Goal: Task Accomplishment & Management: Use online tool/utility

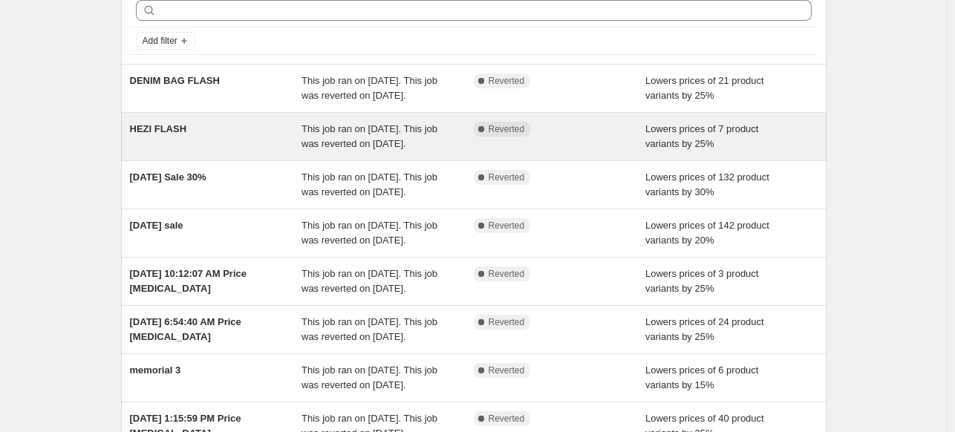
scroll to position [71, 0]
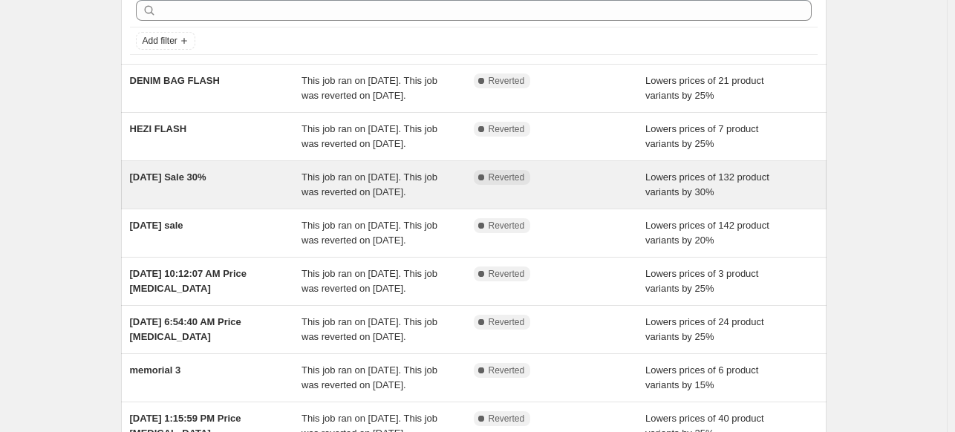
click at [177, 199] on div "[DATE] Sale 30%" at bounding box center [216, 185] width 172 height 30
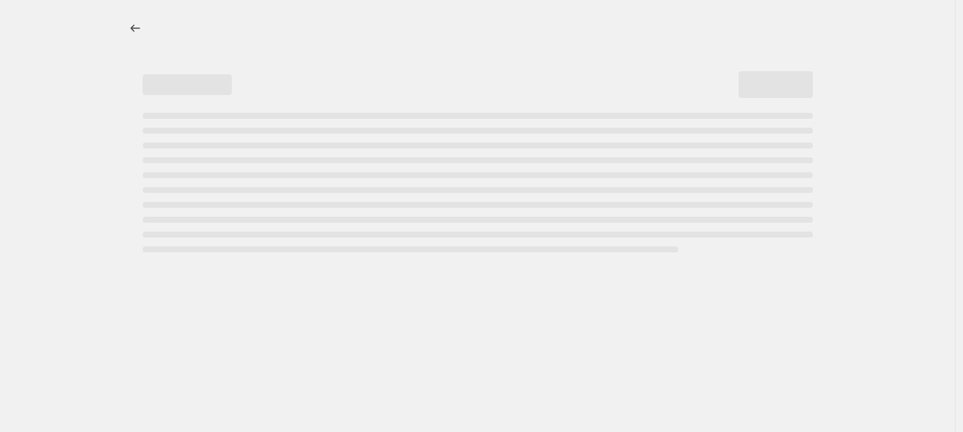
select select "percentage"
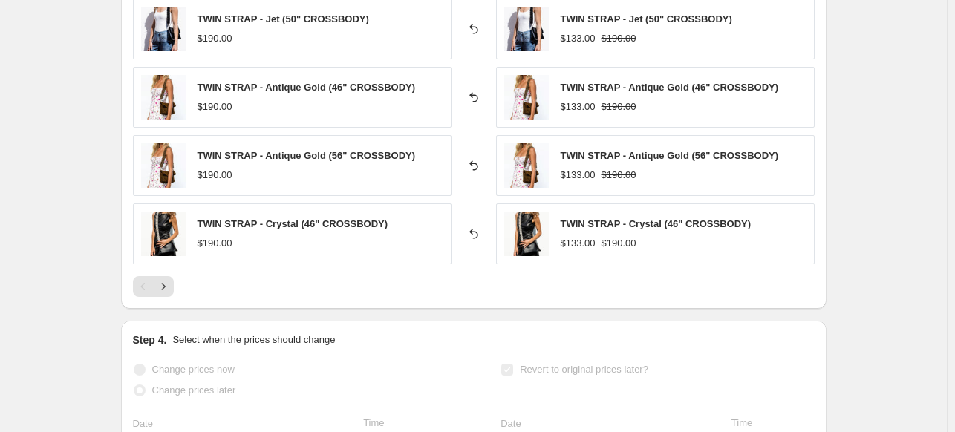
scroll to position [1174, 0]
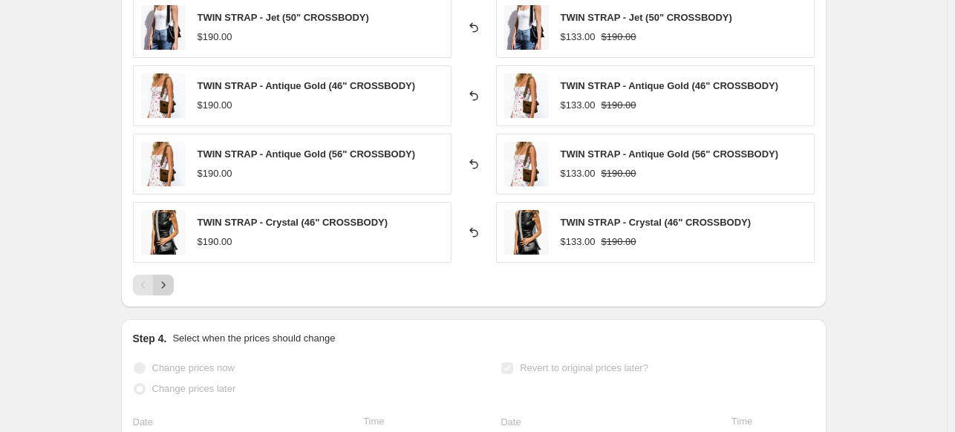
click at [171, 285] on icon "Next" at bounding box center [163, 285] width 15 height 15
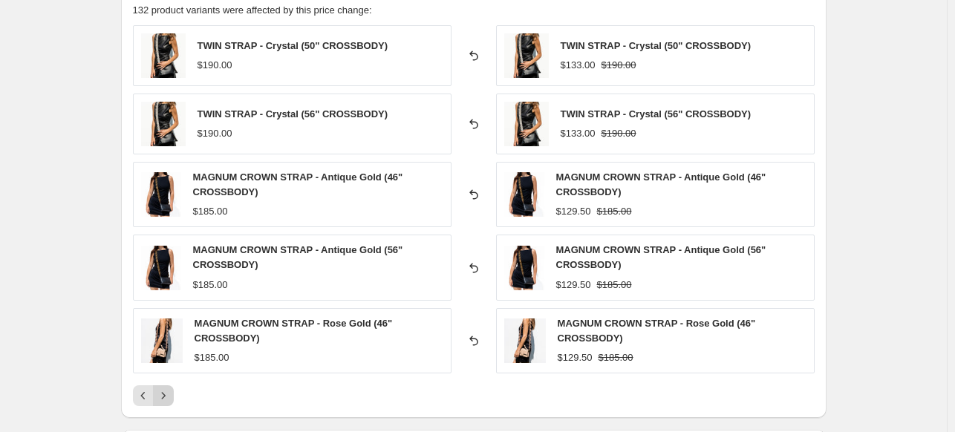
scroll to position [1064, 0]
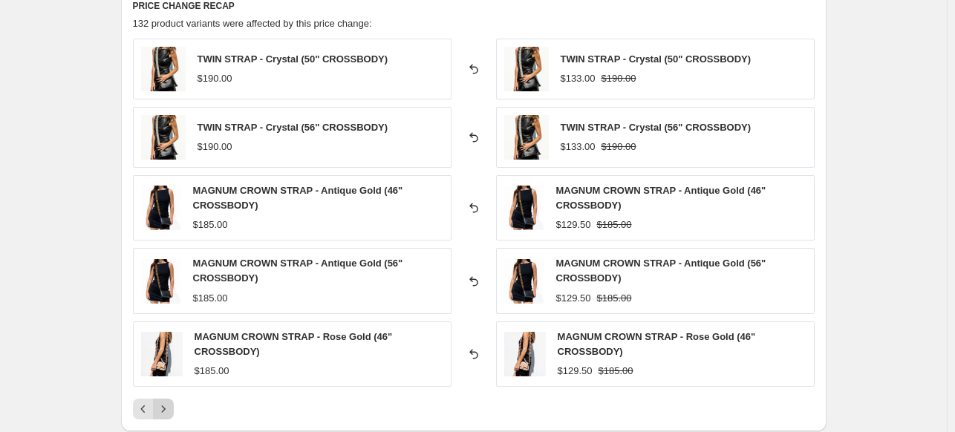
click at [171, 411] on icon "Next" at bounding box center [163, 409] width 15 height 15
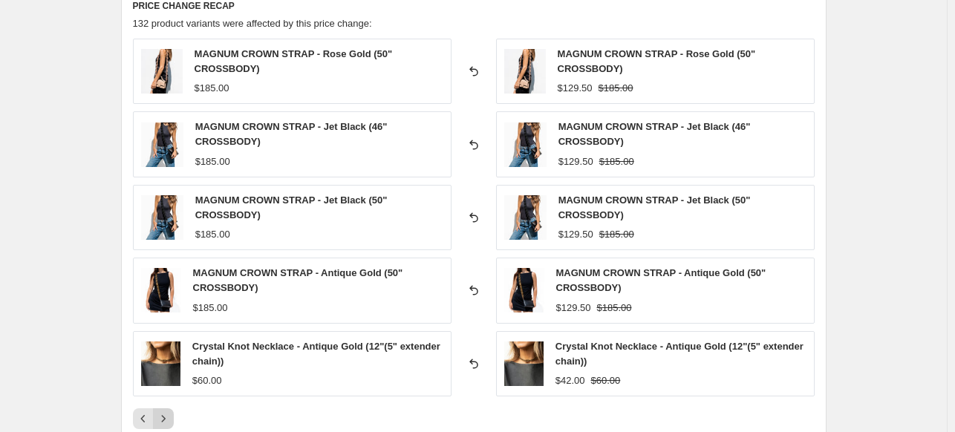
click at [171, 415] on icon "Next" at bounding box center [163, 419] width 15 height 15
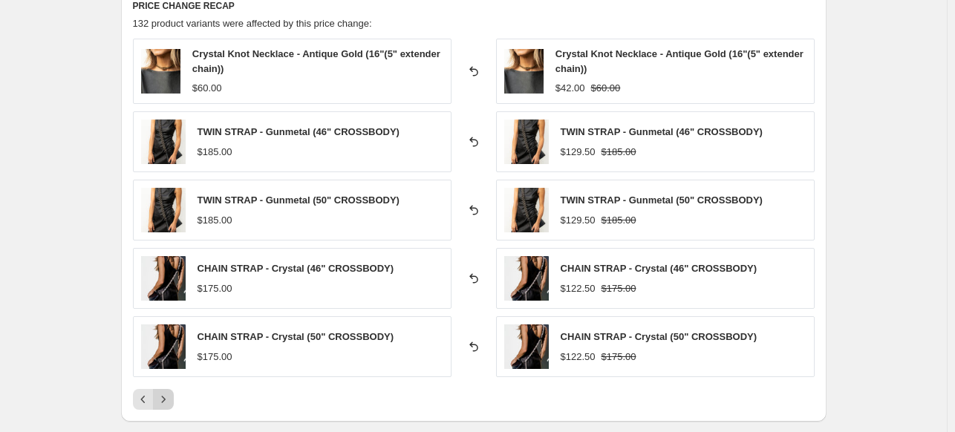
click at [168, 389] on button "Next" at bounding box center [163, 399] width 21 height 21
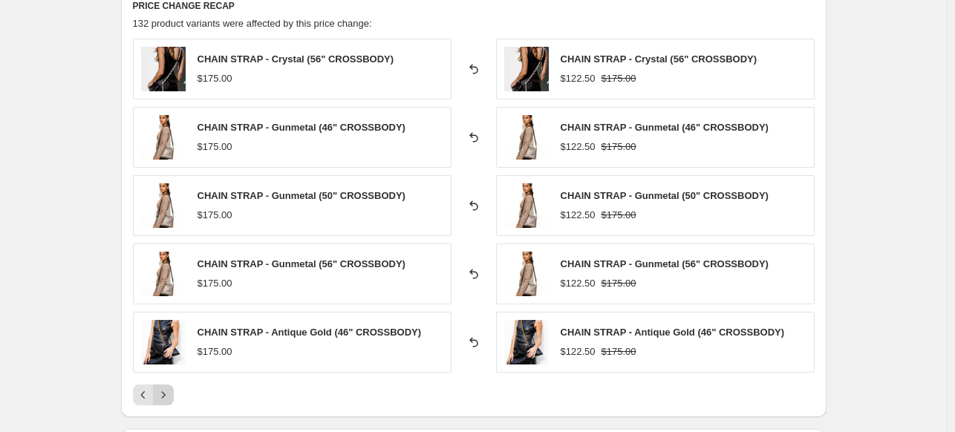
click at [168, 389] on icon "Next" at bounding box center [163, 395] width 15 height 15
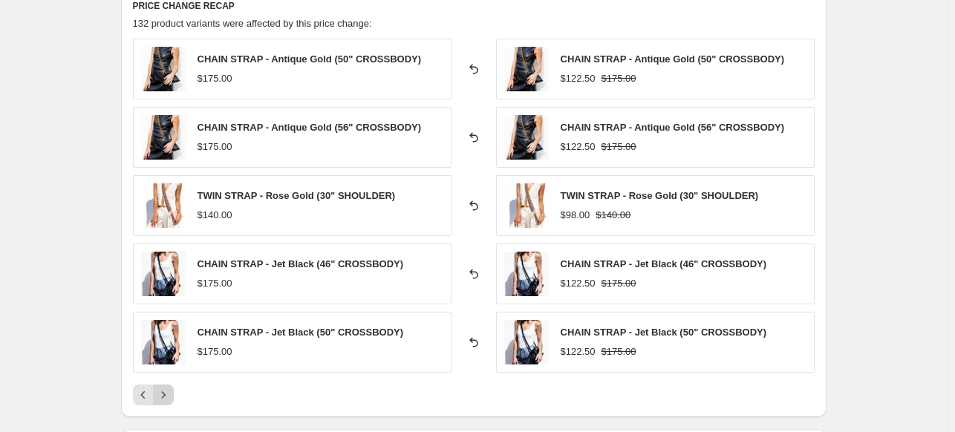
click at [168, 389] on icon "Next" at bounding box center [163, 395] width 15 height 15
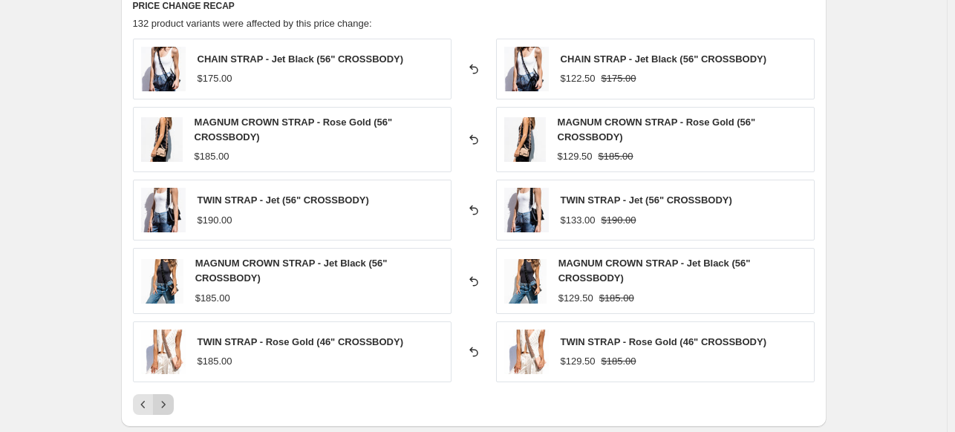
click at [168, 389] on div "CHAIN STRAP - Jet Black (56" CROSSBODY) $175.00 Reverted back CHAIN STRAP - Jet…" at bounding box center [474, 227] width 682 height 377
click at [168, 397] on icon "Next" at bounding box center [163, 404] width 15 height 15
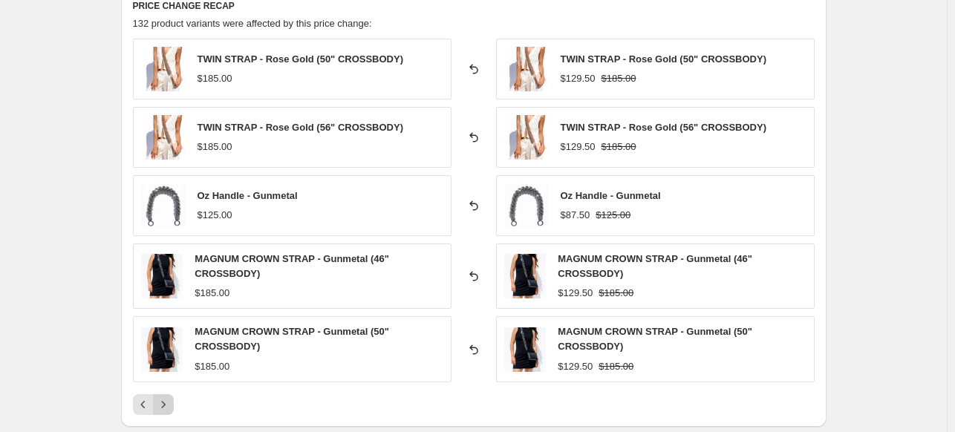
click at [168, 397] on icon "Next" at bounding box center [163, 404] width 15 height 15
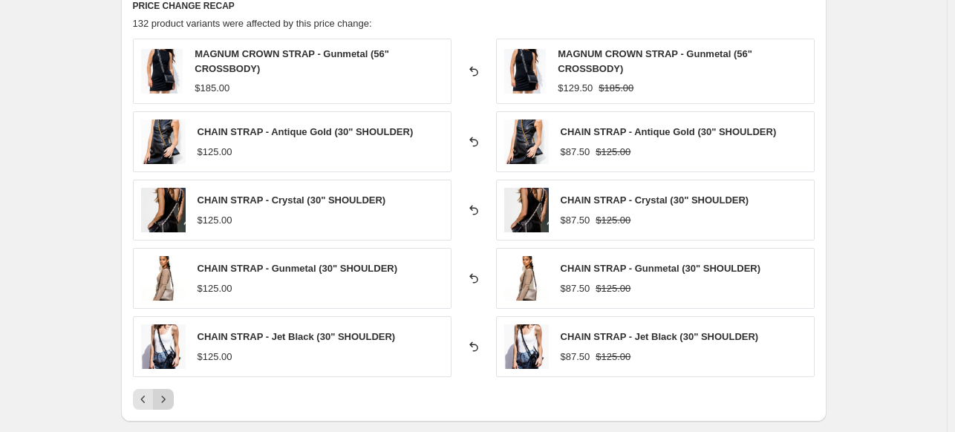
click at [165, 397] on icon "Next" at bounding box center [163, 400] width 4 height 7
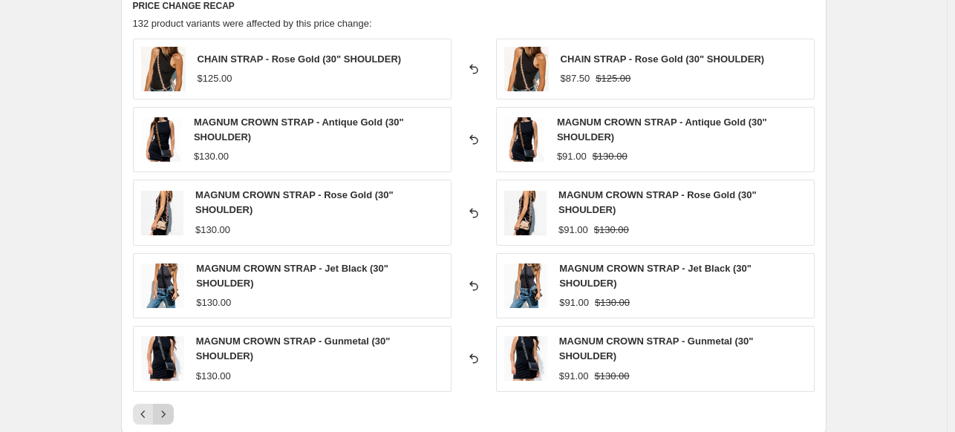
click at [168, 407] on icon "Next" at bounding box center [163, 414] width 15 height 15
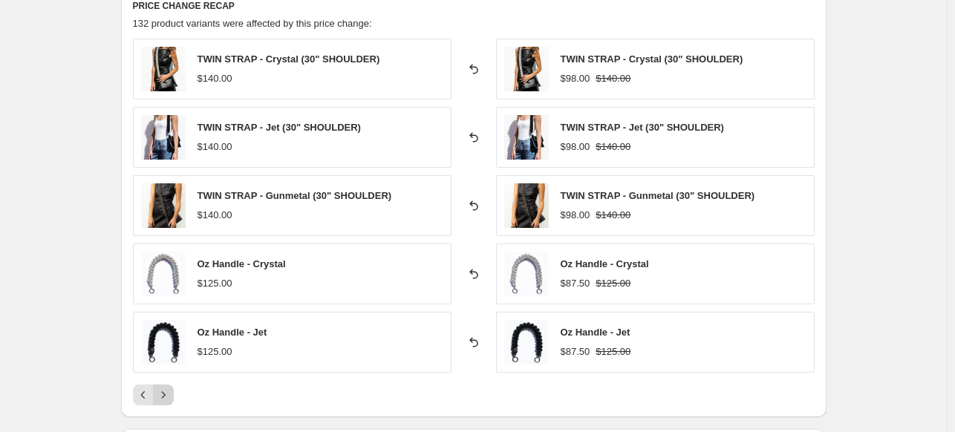
drag, startPoint x: 168, startPoint y: 406, endPoint x: 165, endPoint y: 394, distance: 12.3
click at [165, 394] on div "PRICE CHANGE RECAP 132 product variants were affected by this price change: TWI…" at bounding box center [474, 202] width 706 height 430
click at [165, 394] on icon "Next" at bounding box center [163, 395] width 15 height 15
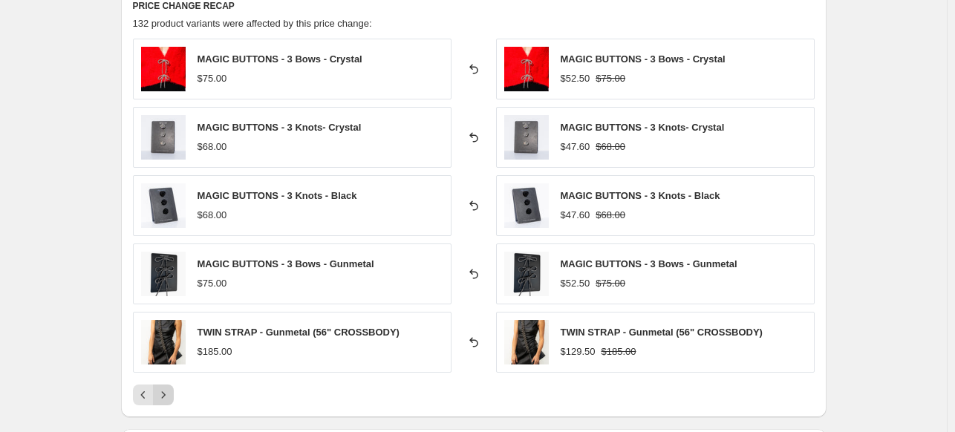
click at [170, 389] on icon "Next" at bounding box center [163, 395] width 15 height 15
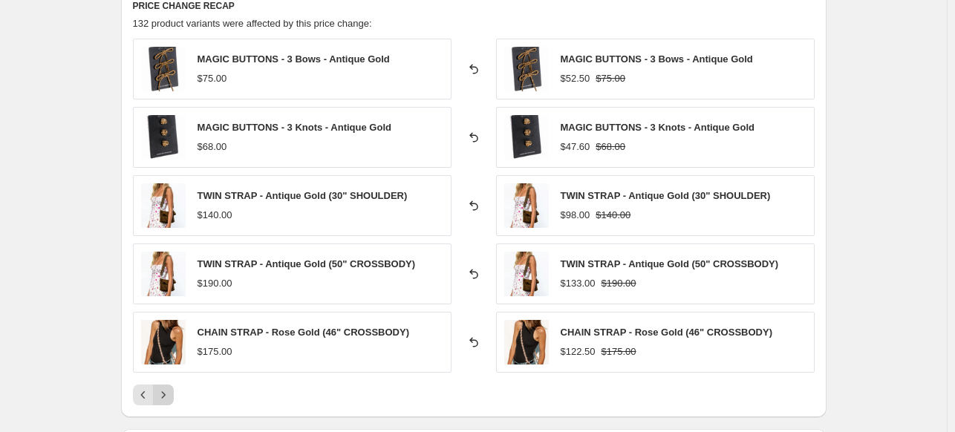
click at [170, 389] on icon "Next" at bounding box center [163, 395] width 15 height 15
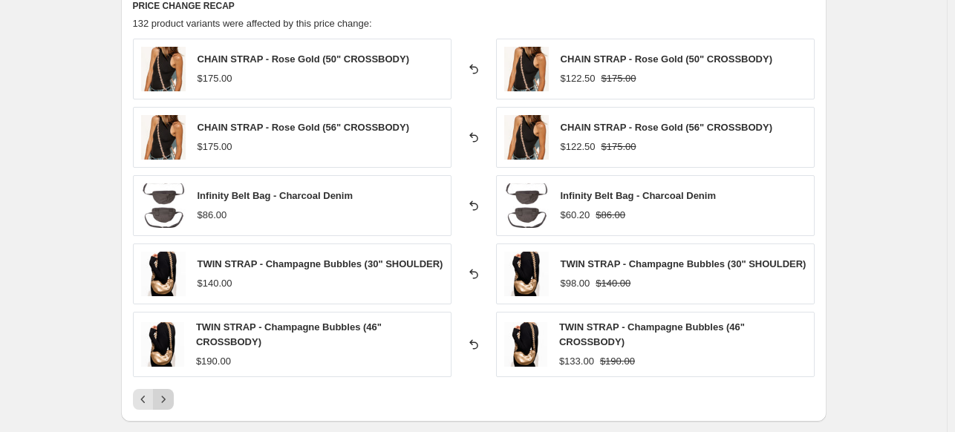
click at [170, 389] on div "CHAIN STRAP - Rose Gold (50" CROSSBODY) $175.00 Reverted back CHAIN STRAP - Ros…" at bounding box center [474, 224] width 682 height 371
click at [171, 400] on icon "Next" at bounding box center [163, 399] width 15 height 15
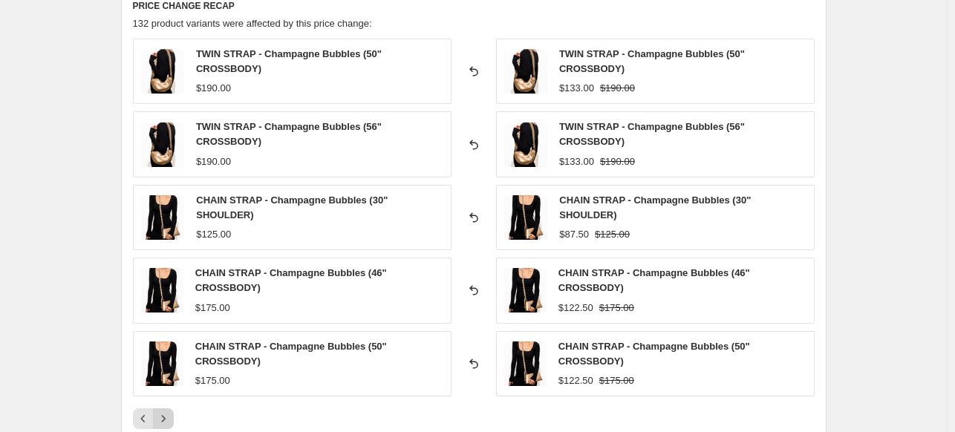
click at [171, 400] on div "TWIN STRAP - Champagne Bubbles (50" CROSSBODY) $190.00 Reverted back TWIN STRAP…" at bounding box center [474, 234] width 682 height 391
click at [166, 420] on icon "Next" at bounding box center [163, 419] width 15 height 15
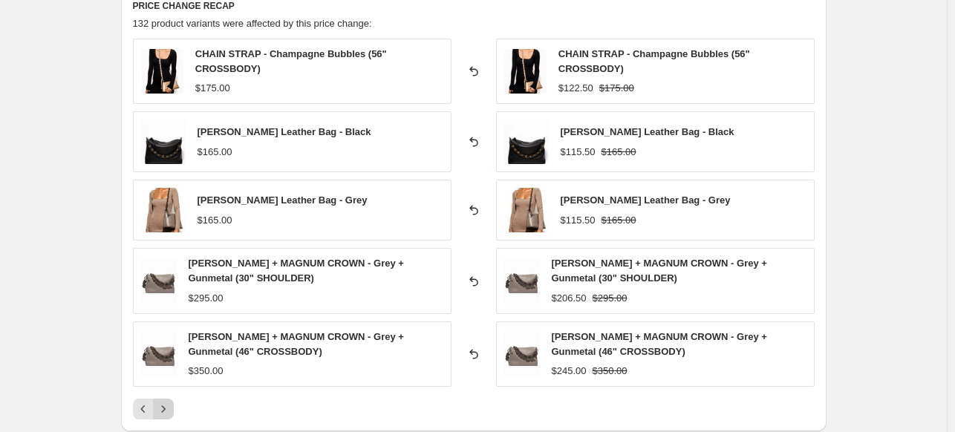
click at [166, 409] on icon "Next" at bounding box center [163, 409] width 15 height 15
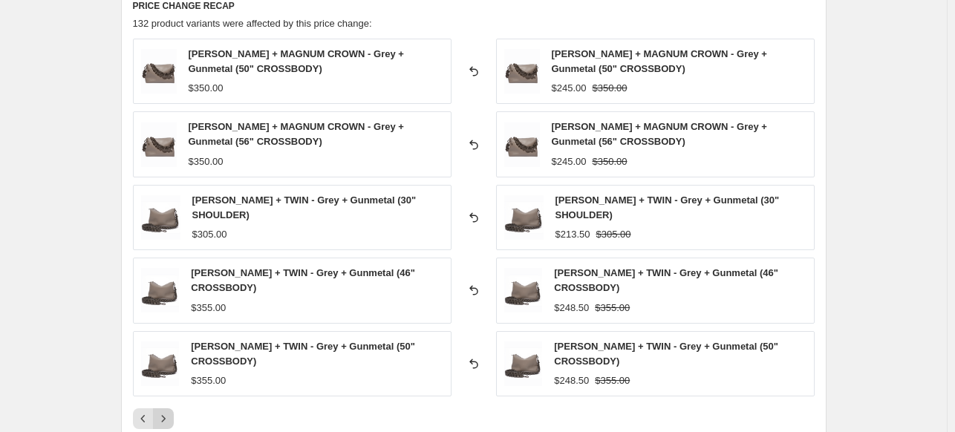
click at [166, 412] on icon "Next" at bounding box center [163, 419] width 15 height 15
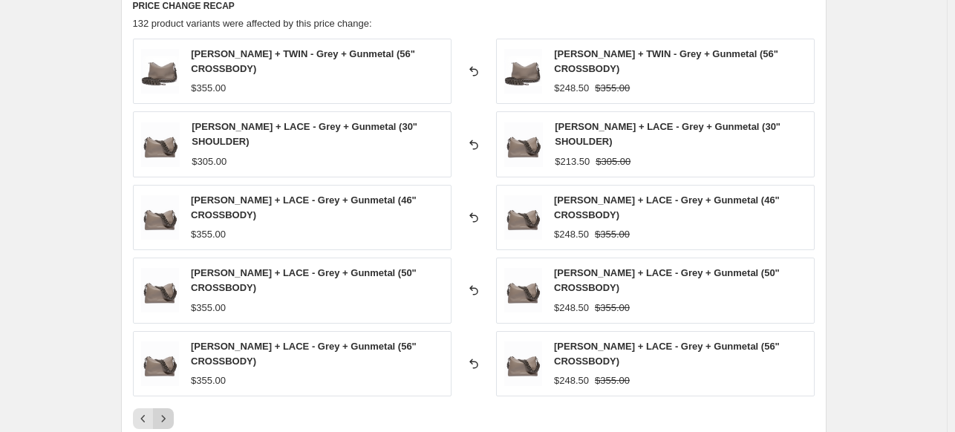
click at [166, 412] on icon "Next" at bounding box center [163, 419] width 15 height 15
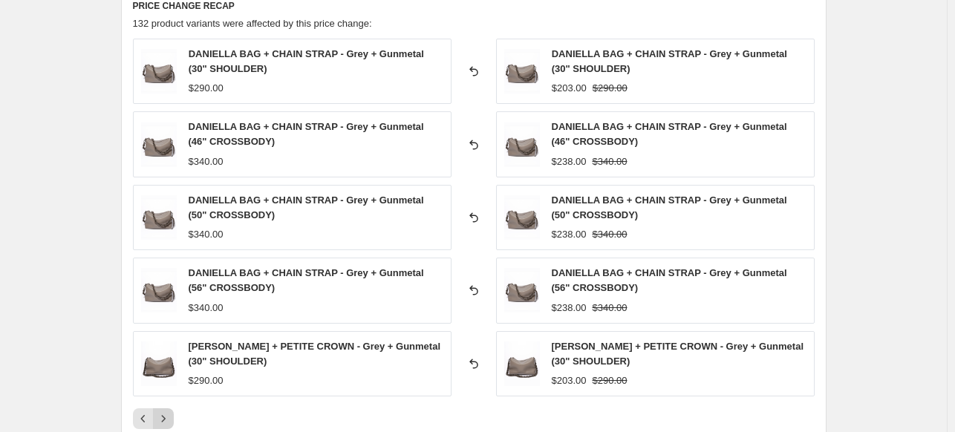
click at [166, 412] on icon "Next" at bounding box center [163, 419] width 15 height 15
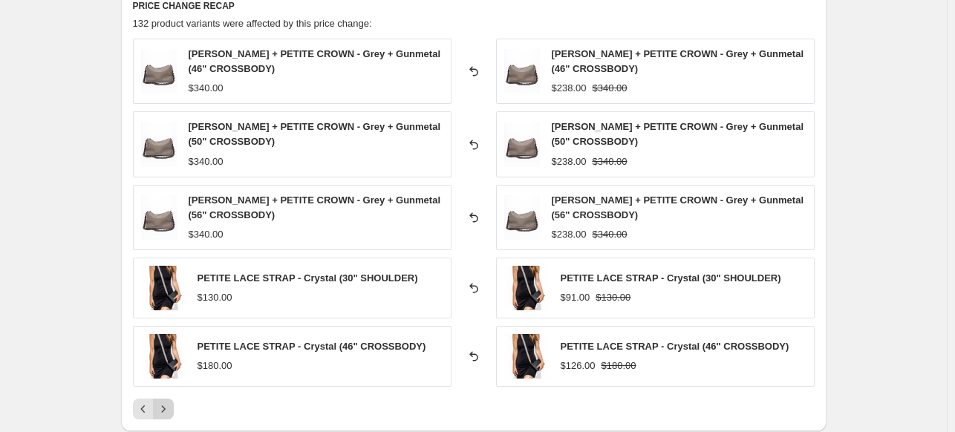
click at [166, 409] on icon "Next" at bounding box center [163, 409] width 15 height 15
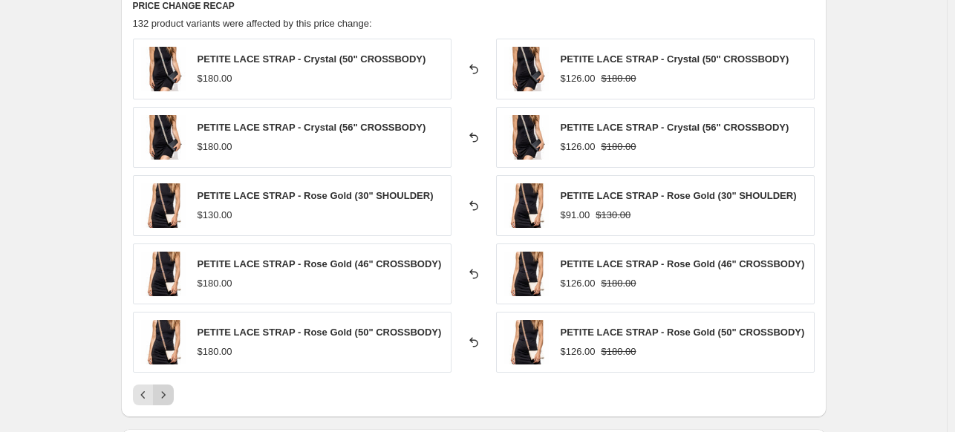
click at [166, 409] on div "PRICE CHANGE RECAP 132 product variants were affected by this price change: PET…" at bounding box center [474, 202] width 706 height 430
click at [166, 398] on icon "Next" at bounding box center [163, 395] width 15 height 15
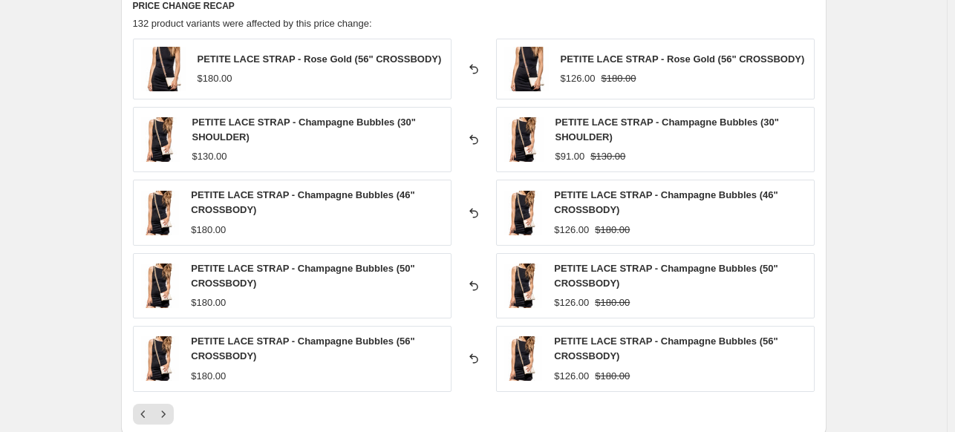
click at [172, 404] on div "Pagination" at bounding box center [163, 414] width 21 height 21
click at [171, 413] on icon "Next" at bounding box center [163, 414] width 15 height 15
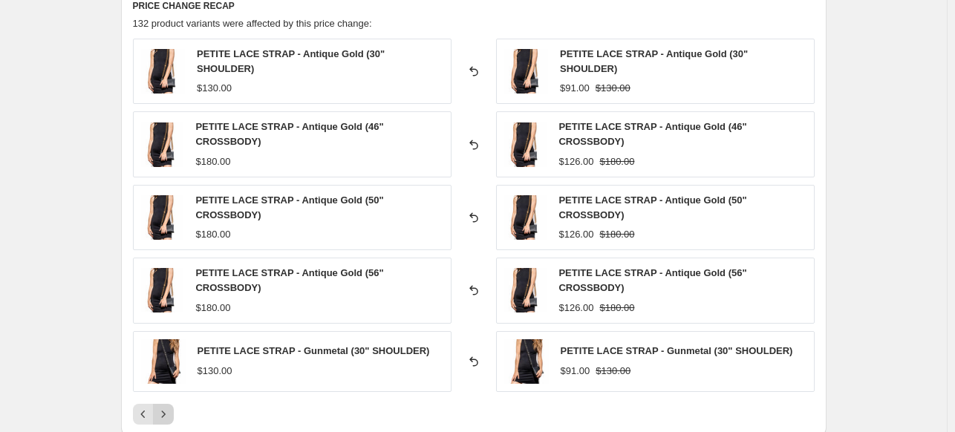
click at [174, 408] on button "Next" at bounding box center [163, 414] width 21 height 21
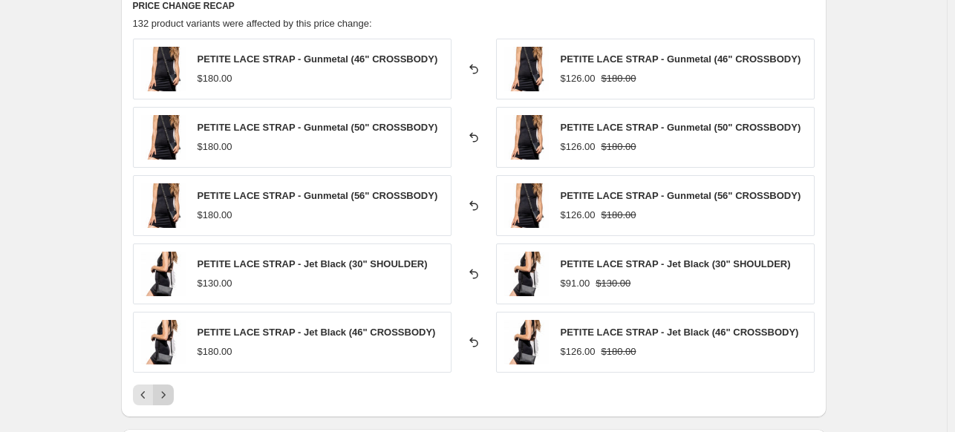
click at [174, 408] on div "PRICE CHANGE RECAP 132 product variants were affected by this price change: PET…" at bounding box center [474, 202] width 706 height 430
click at [174, 394] on button "Next" at bounding box center [163, 395] width 21 height 21
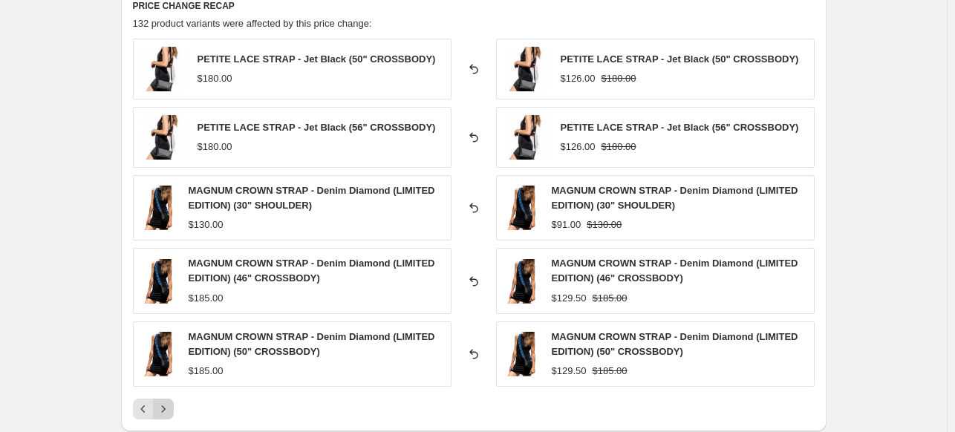
click at [174, 394] on div "PETITE LACE STRAP - Jet Black (50" CROSSBODY) $180.00 Reverted back PETITE LACE…" at bounding box center [474, 229] width 682 height 381
click at [165, 406] on icon "Next" at bounding box center [163, 409] width 4 height 7
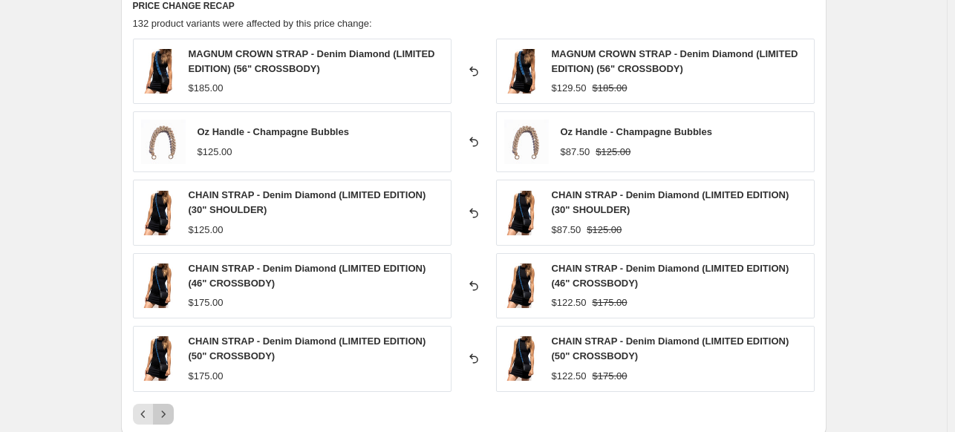
click at [167, 407] on icon "Next" at bounding box center [163, 414] width 15 height 15
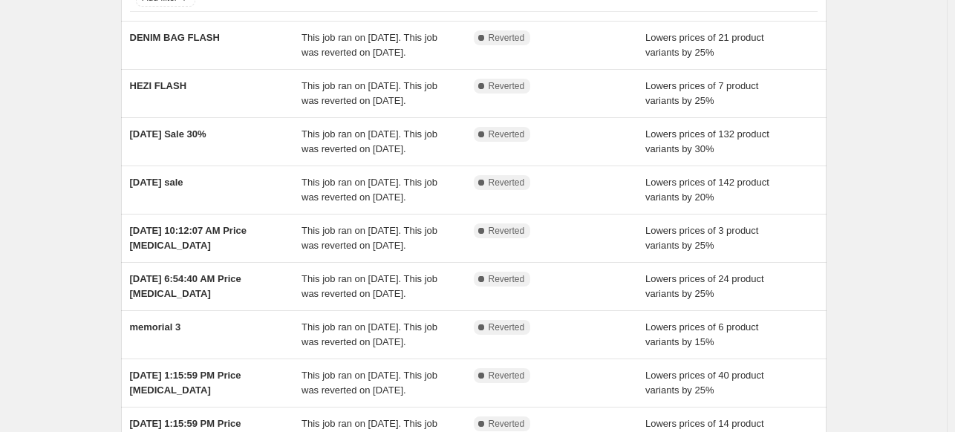
scroll to position [133, 0]
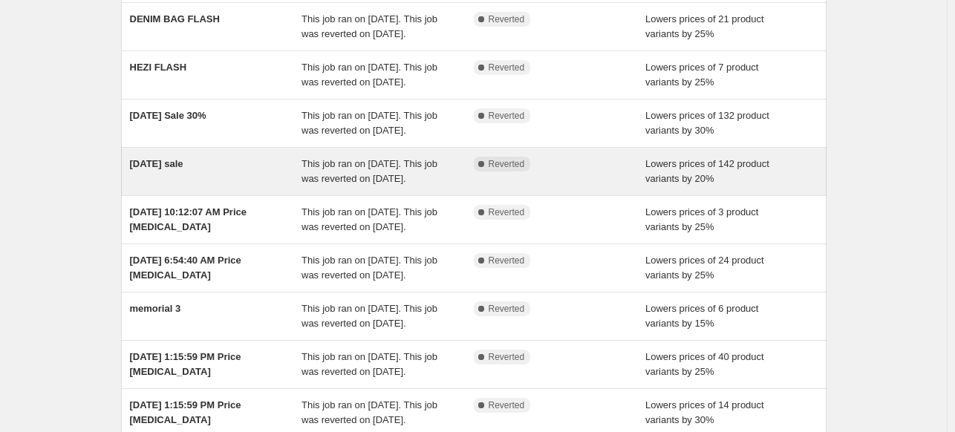
click at [183, 169] on span "[DATE] sale" at bounding box center [156, 163] width 53 height 11
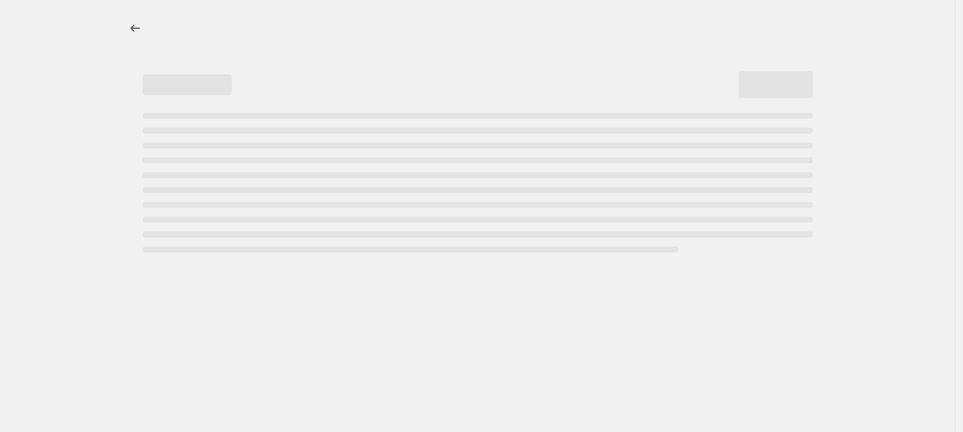
select select "percentage"
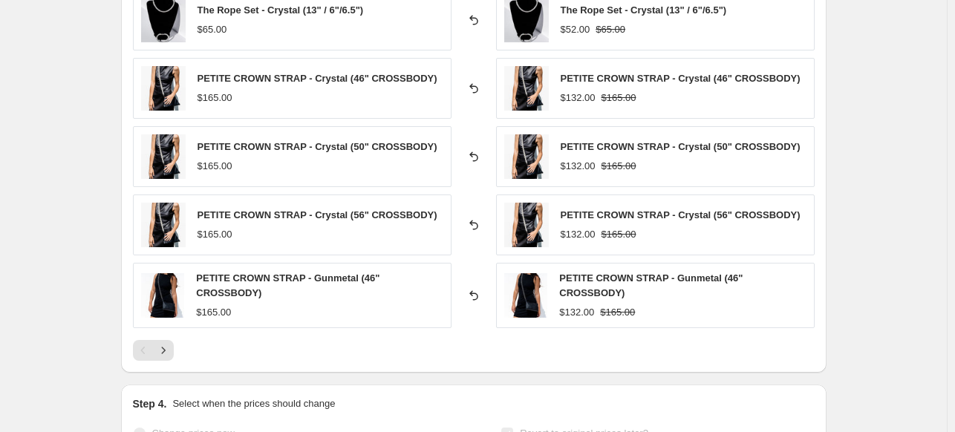
scroll to position [1090, 0]
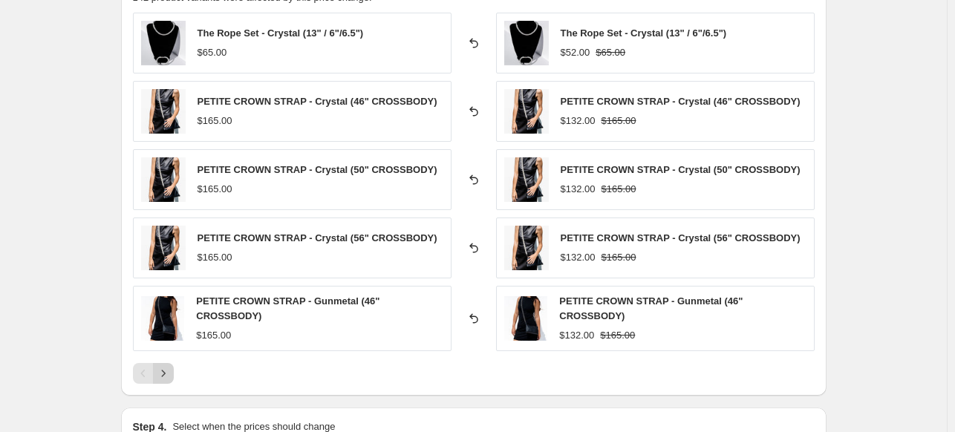
click at [172, 363] on button "Next" at bounding box center [163, 373] width 21 height 21
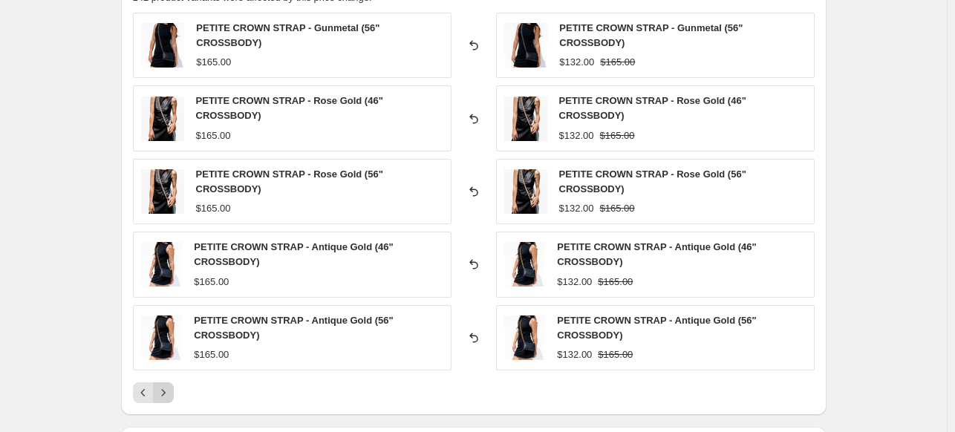
click at [169, 394] on icon "Next" at bounding box center [163, 393] width 15 height 15
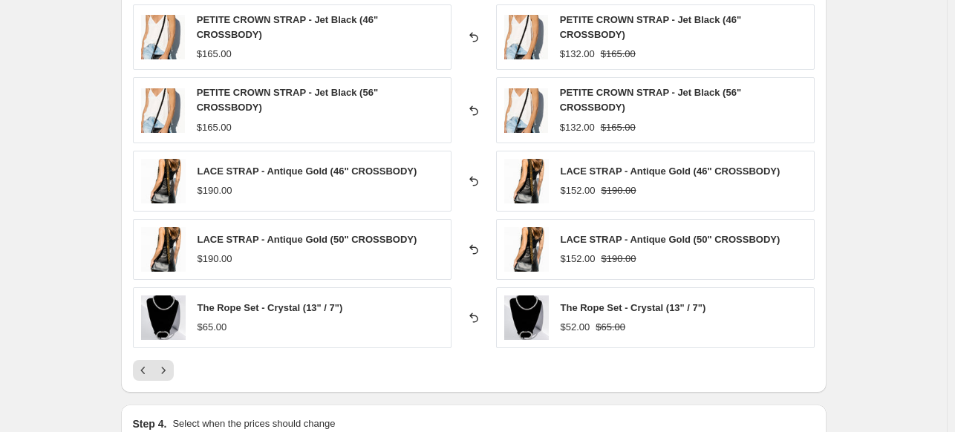
scroll to position [1093, 0]
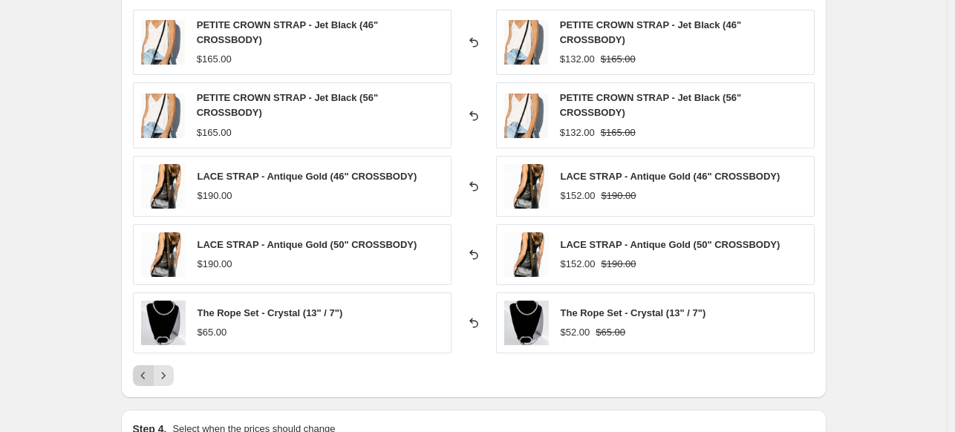
click at [139, 373] on icon "Previous" at bounding box center [143, 375] width 15 height 15
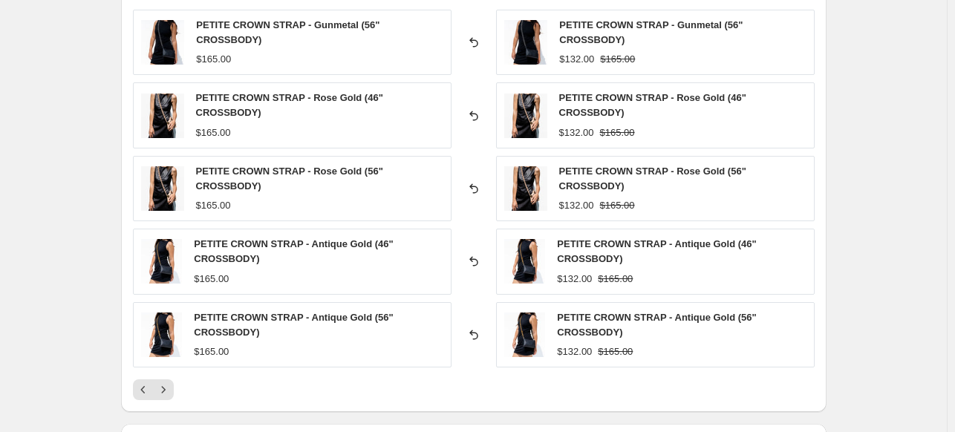
click at [181, 386] on div at bounding box center [474, 390] width 682 height 21
click at [171, 386] on icon "Next" at bounding box center [163, 390] width 15 height 15
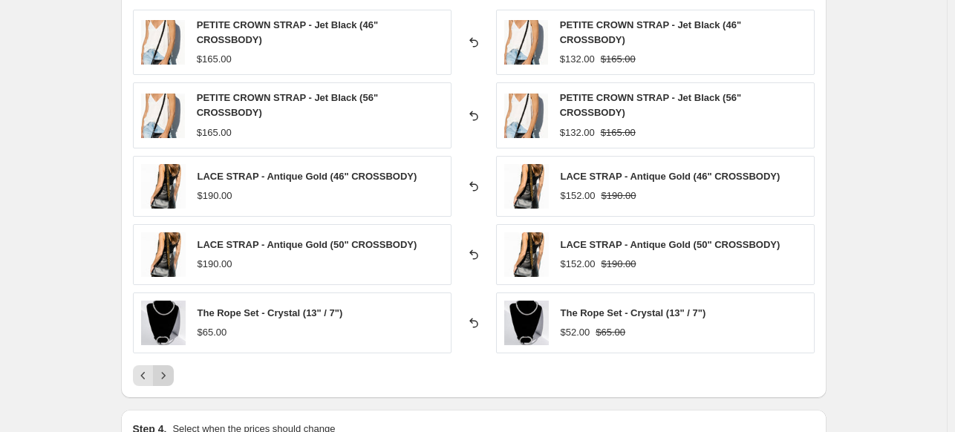
click at [171, 373] on icon "Next" at bounding box center [163, 375] width 15 height 15
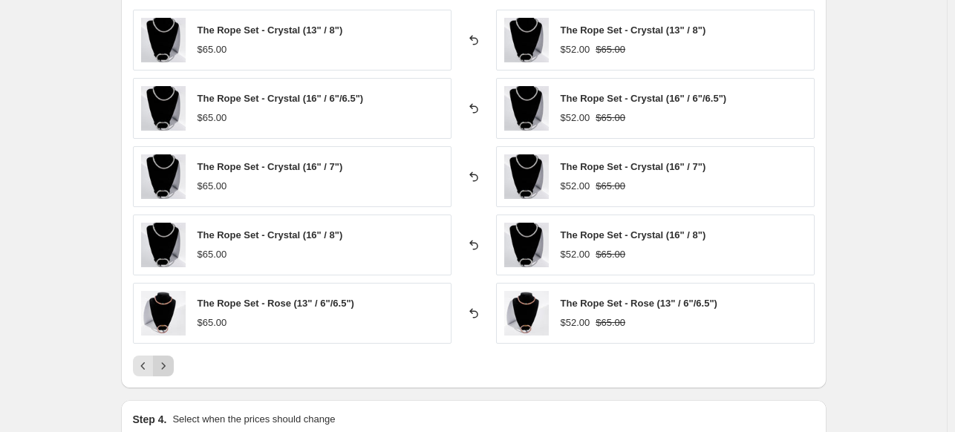
click at [166, 373] on button "Next" at bounding box center [163, 366] width 21 height 21
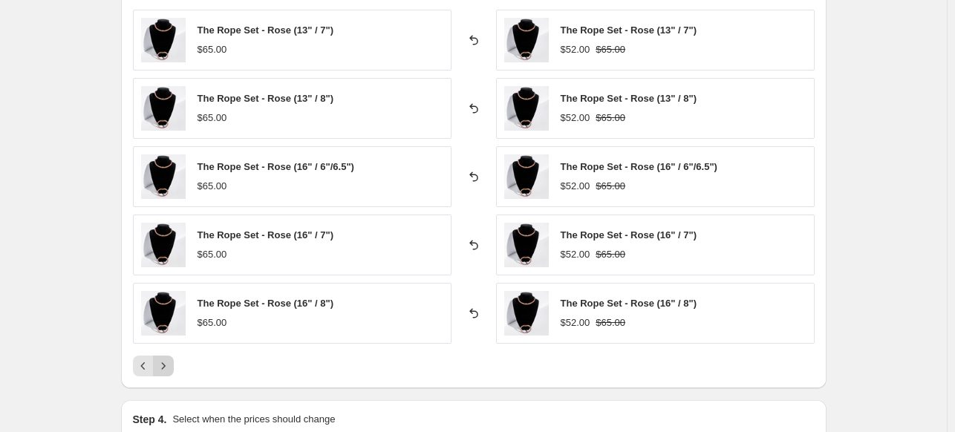
click at [166, 373] on button "Next" at bounding box center [163, 366] width 21 height 21
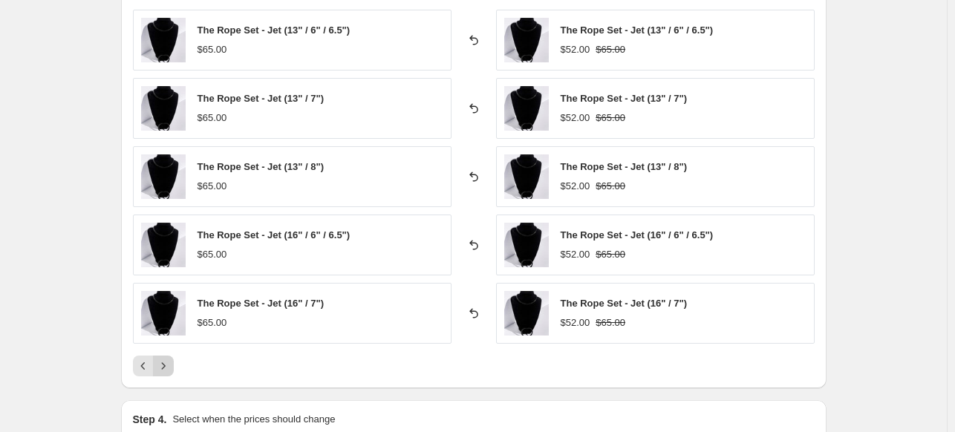
click at [166, 373] on button "Next" at bounding box center [163, 366] width 21 height 21
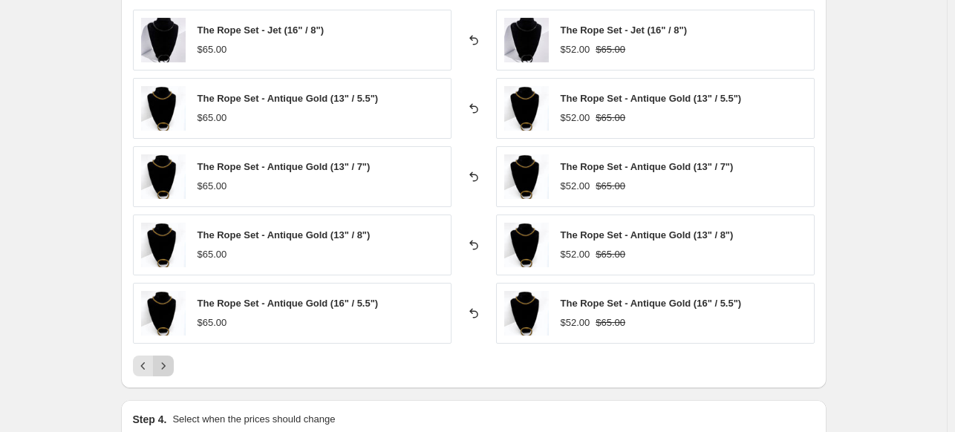
click at [166, 373] on button "Next" at bounding box center [163, 366] width 21 height 21
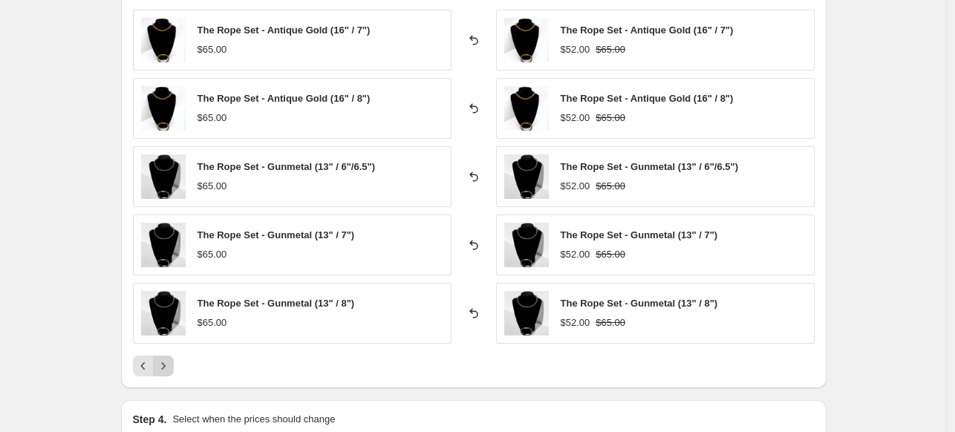
click at [166, 373] on button "Next" at bounding box center [163, 366] width 21 height 21
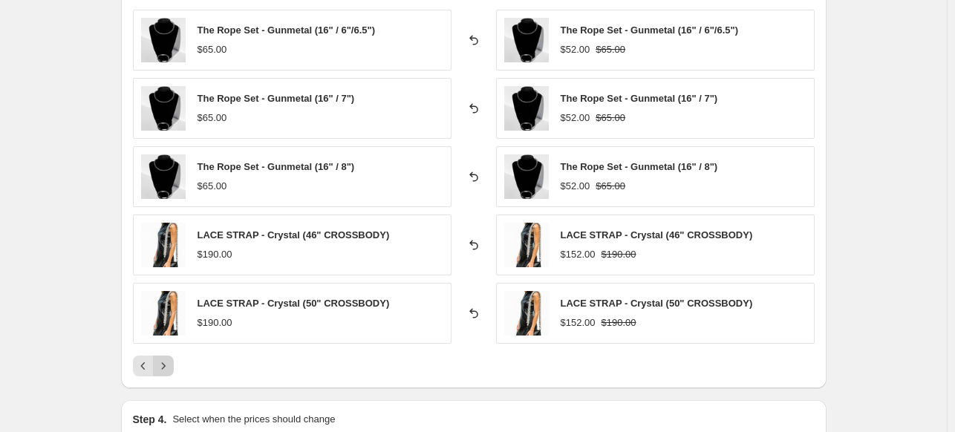
click at [166, 373] on button "Next" at bounding box center [163, 366] width 21 height 21
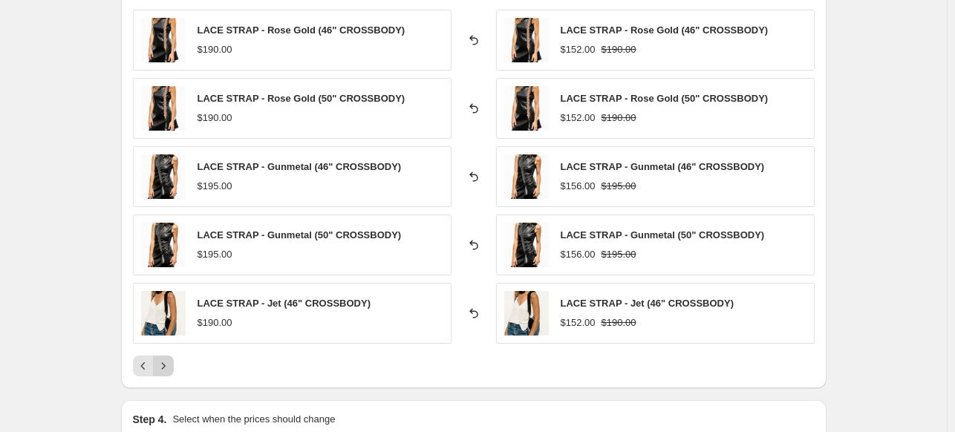
click at [166, 373] on button "Next" at bounding box center [163, 366] width 21 height 21
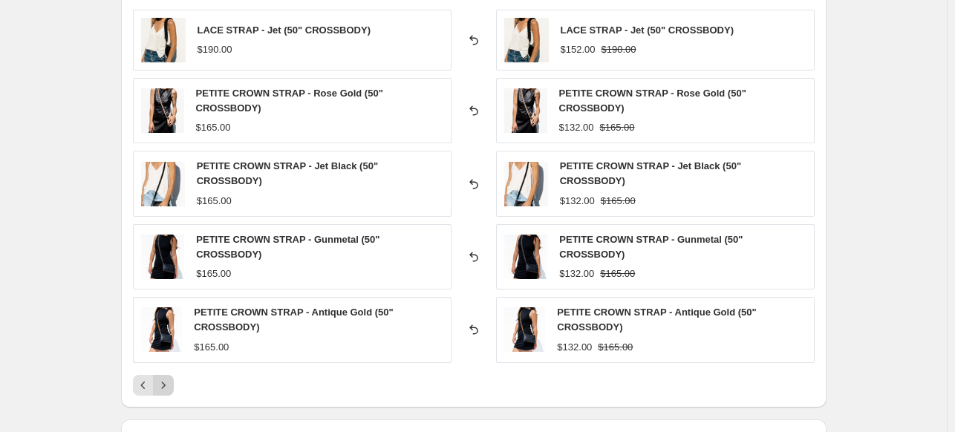
click at [166, 375] on button "Next" at bounding box center [163, 385] width 21 height 21
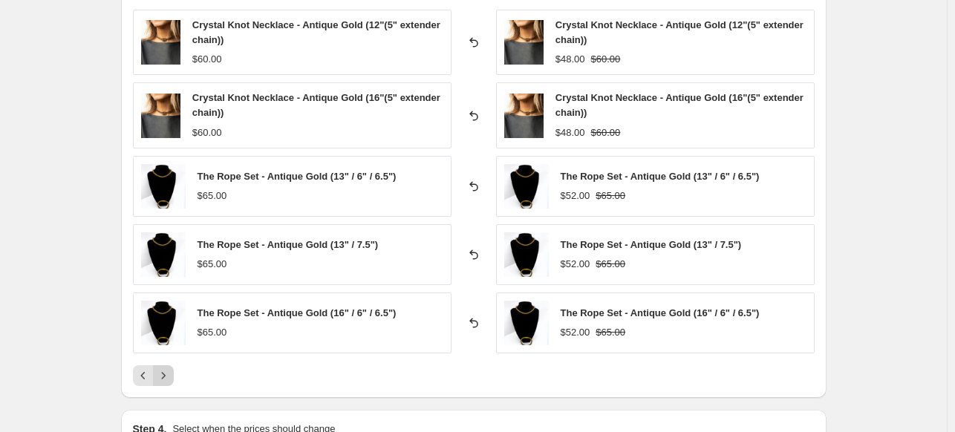
click at [166, 373] on icon "Next" at bounding box center [163, 375] width 15 height 15
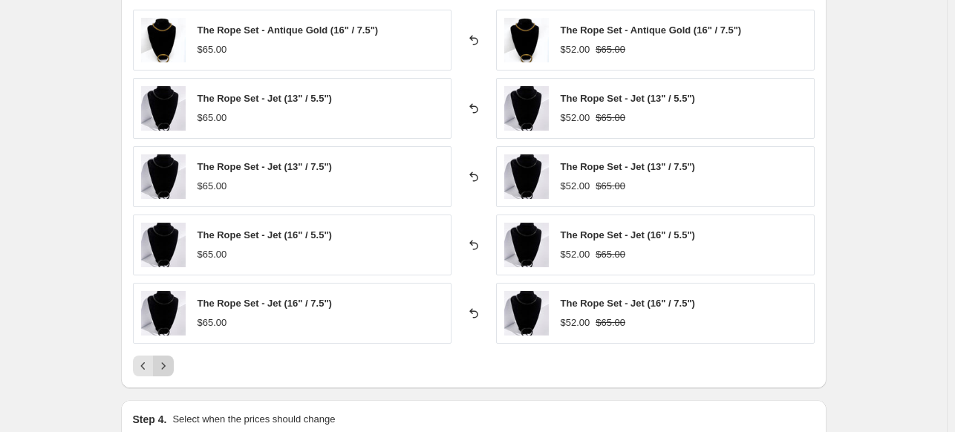
click at [166, 373] on button "Next" at bounding box center [163, 366] width 21 height 21
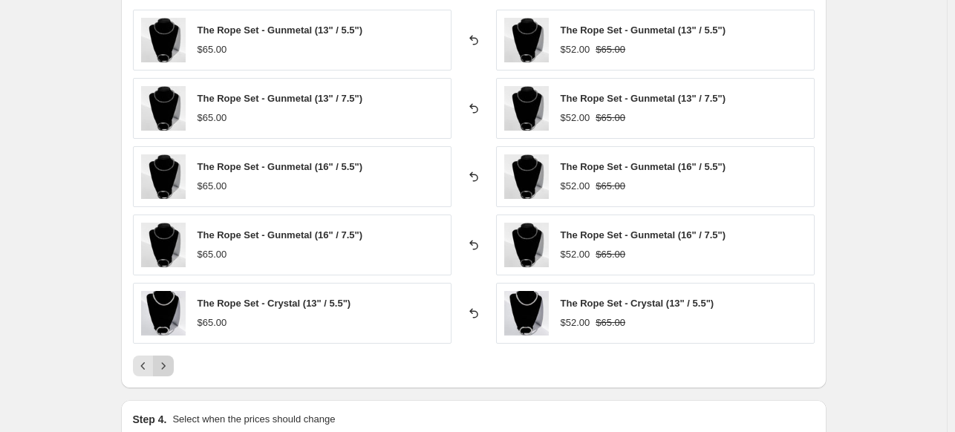
click at [166, 373] on button "Next" at bounding box center [163, 366] width 21 height 21
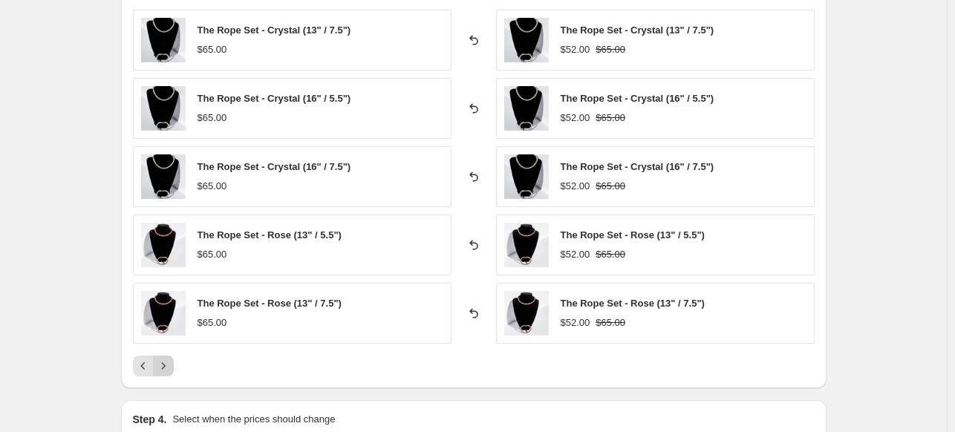
click at [166, 373] on button "Next" at bounding box center [163, 366] width 21 height 21
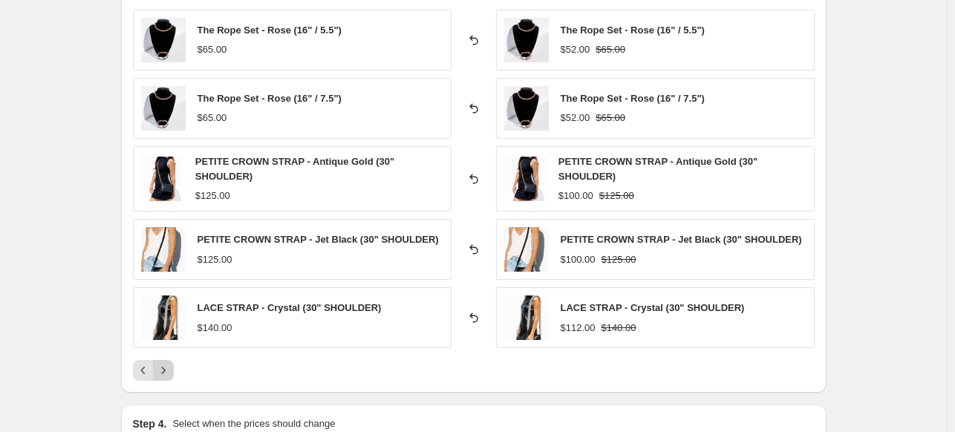
click at [166, 373] on icon "Next" at bounding box center [163, 370] width 15 height 15
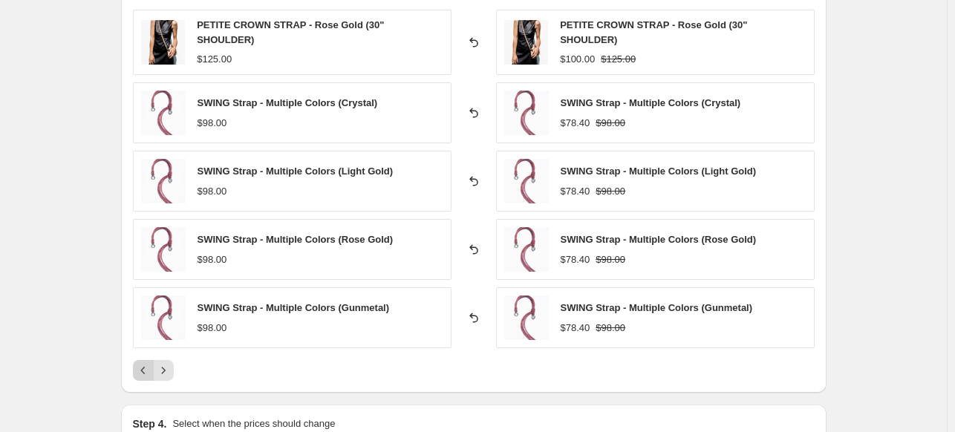
click at [142, 371] on icon "Previous" at bounding box center [143, 370] width 15 height 15
